Goal: Find specific page/section: Find specific page/section

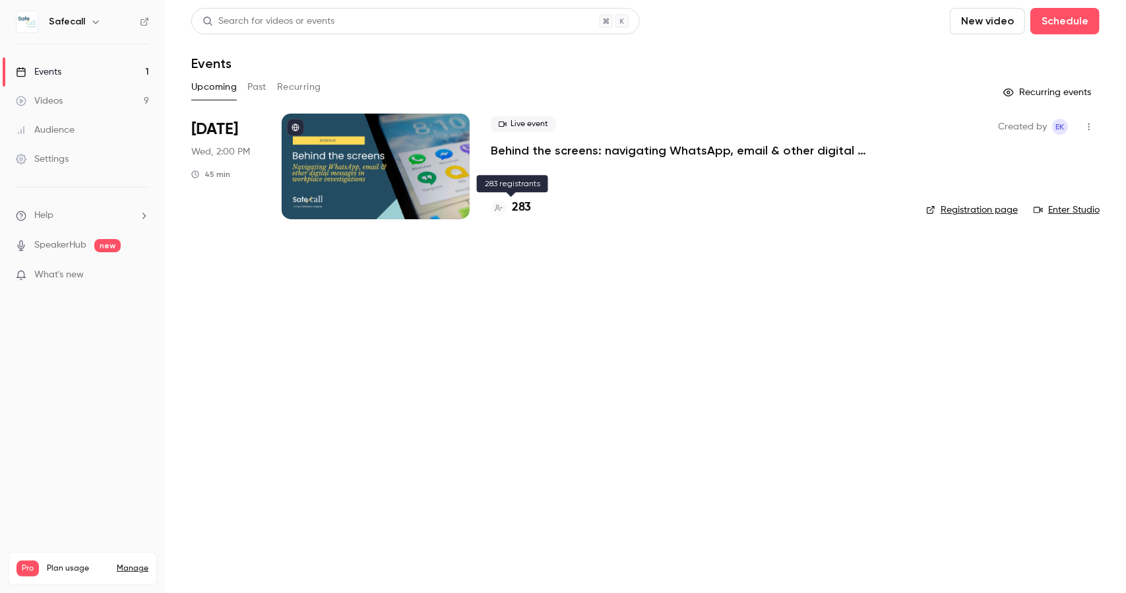
click at [523, 209] on h4 "283" at bounding box center [521, 208] width 19 height 18
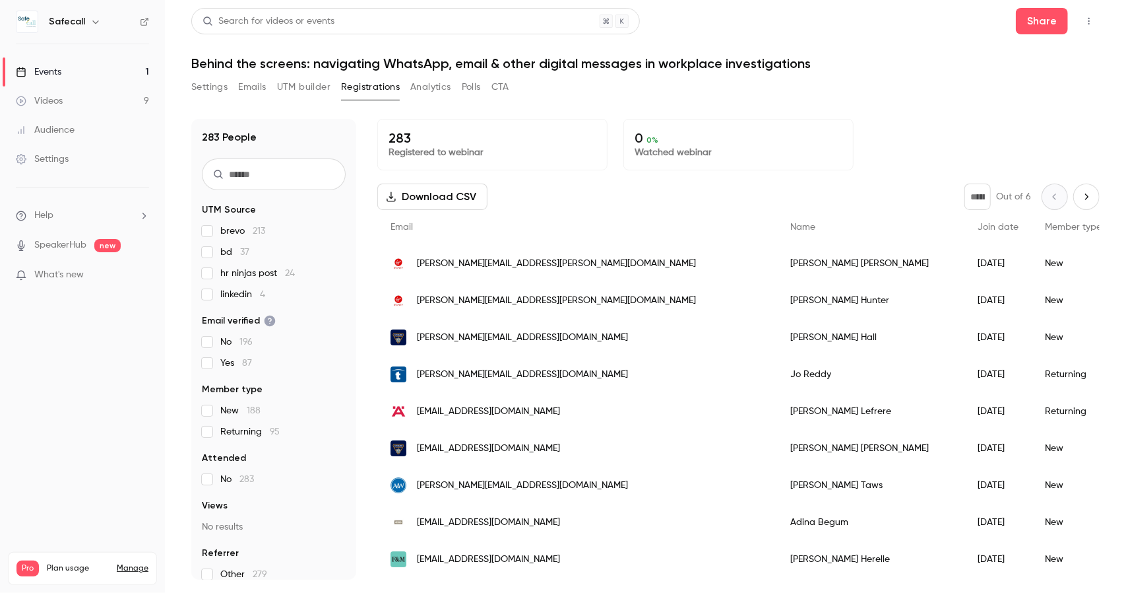
click at [212, 230] on label "brevo 213" at bounding box center [274, 230] width 144 height 13
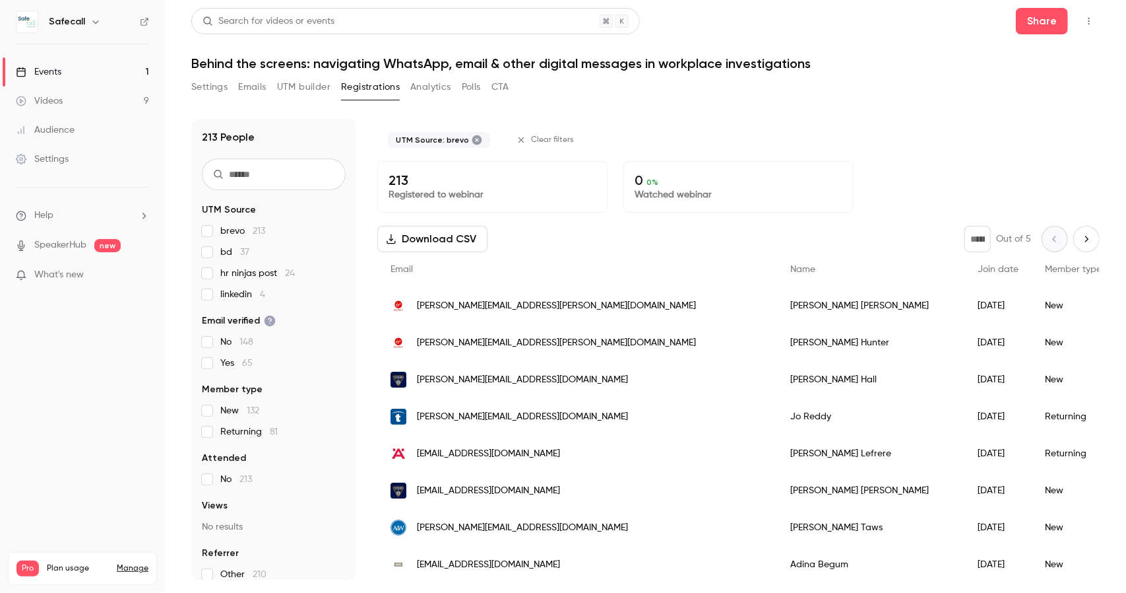
click at [212, 230] on label "brevo 213" at bounding box center [274, 230] width 144 height 13
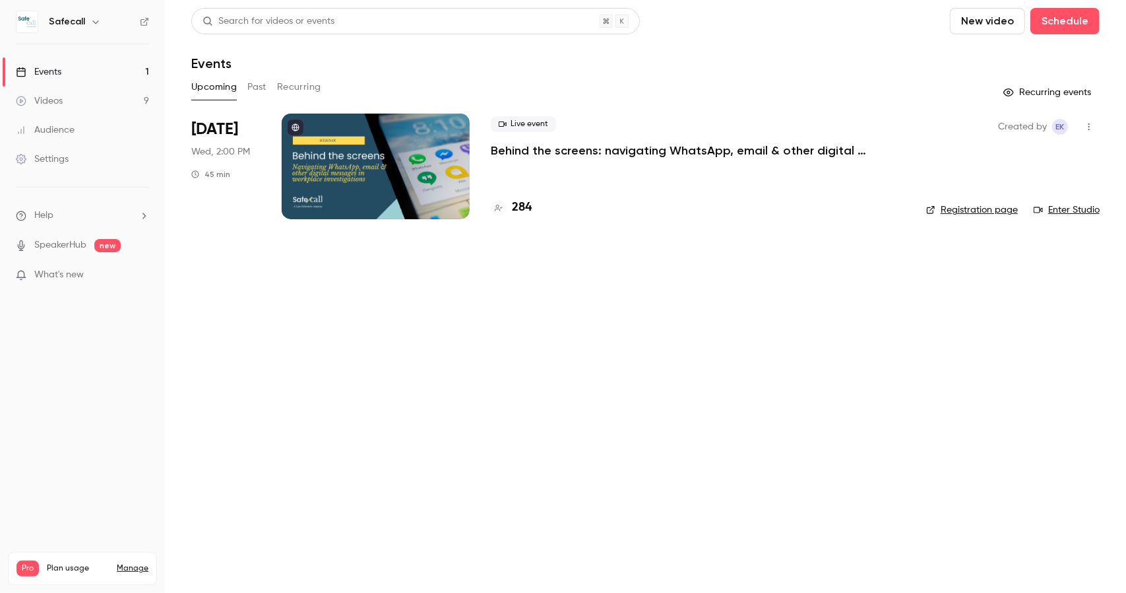
click at [527, 212] on h4 "284" at bounding box center [522, 208] width 20 height 18
